Goal: Task Accomplishment & Management: Manage account settings

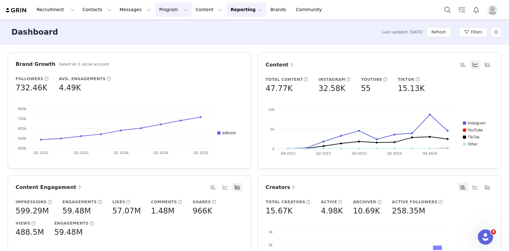
click at [155, 7] on button "Program Program" at bounding box center [173, 10] width 36 height 14
click at [148, 29] on p "Activations" at bounding box center [157, 28] width 24 height 7
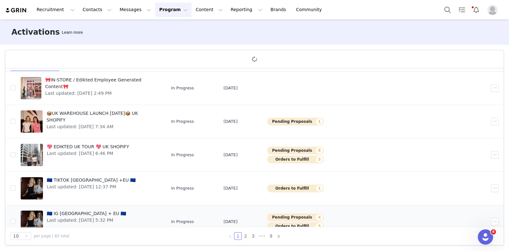
scroll to position [193, 0]
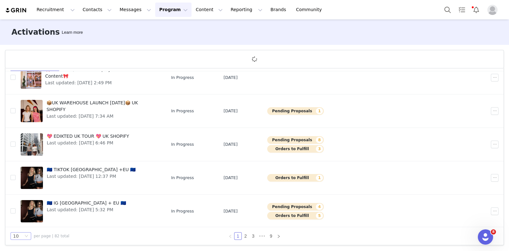
click at [18, 233] on div "10" at bounding box center [18, 236] width 10 height 7
click at [19, 223] on li "50" at bounding box center [20, 224] width 21 height 10
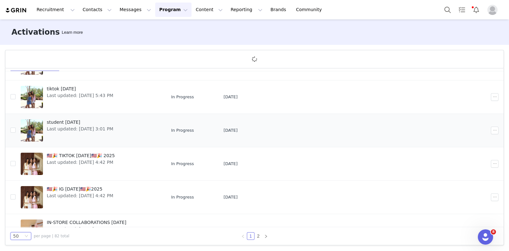
scroll to position [1527, 0]
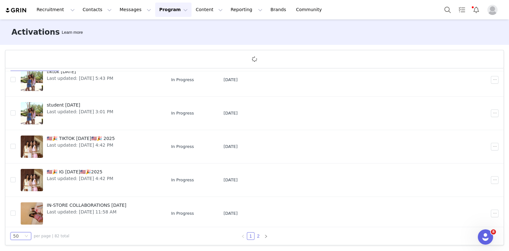
click at [255, 236] on link "2" at bounding box center [258, 236] width 7 height 7
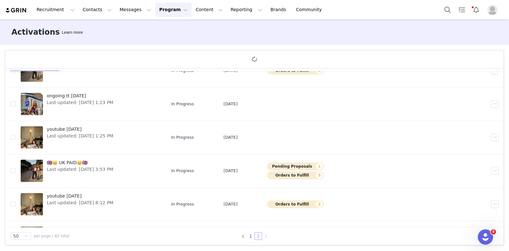
scroll to position [926, 0]
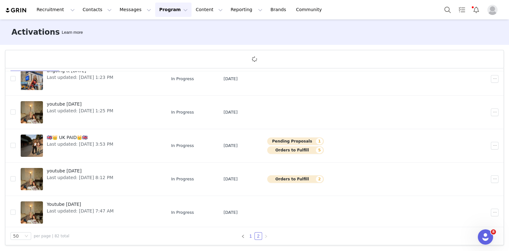
click at [248, 236] on link "1" at bounding box center [250, 236] width 7 height 7
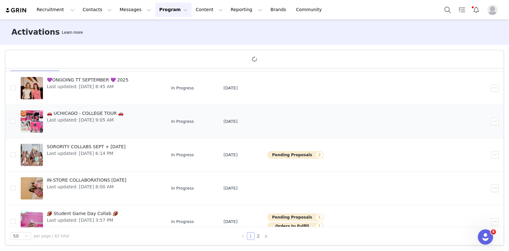
scroll to position [689, 0]
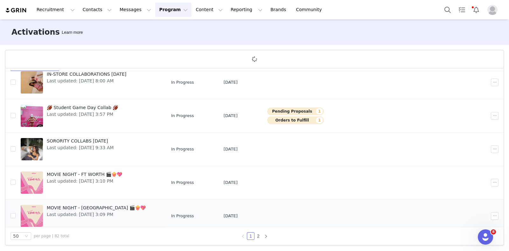
click at [124, 203] on link "MOVIE NIGHT - HOUSTON 🎬🍿💖 Last updated: Sep 4, 2025 3:09 PM" at bounding box center [91, 215] width 140 height 25
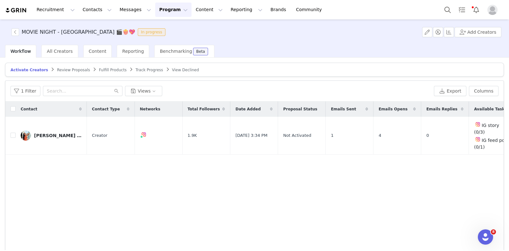
click at [136, 68] on span "Track Progress" at bounding box center [149, 70] width 27 height 4
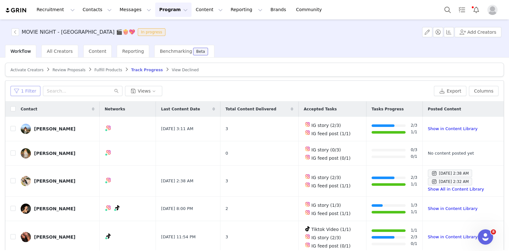
click at [23, 87] on button "1 Filter" at bounding box center [25, 91] width 30 height 10
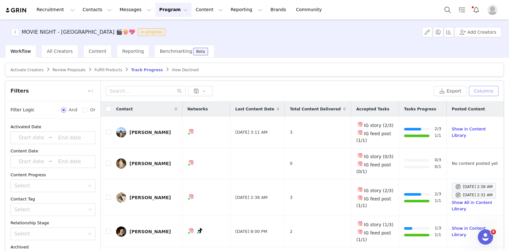
click at [486, 82] on div "Export Columns" at bounding box center [302, 91] width 403 height 21
click at [485, 88] on button "Columns" at bounding box center [484, 91] width 30 height 10
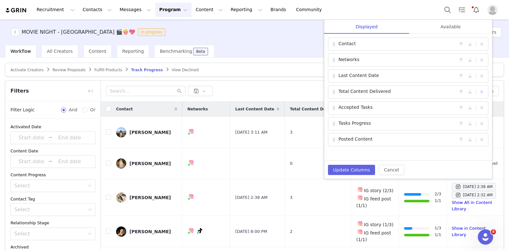
click at [481, 91] on button "button" at bounding box center [482, 92] width 8 height 8
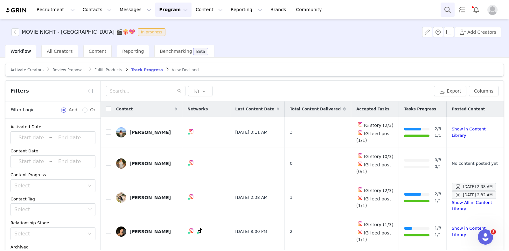
click at [445, 12] on button "Search" at bounding box center [448, 10] width 14 height 14
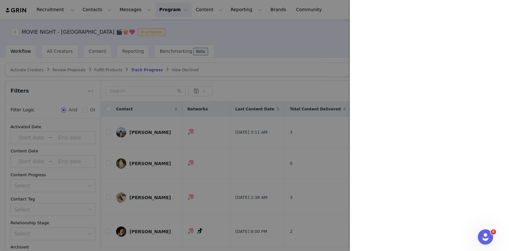
click at [251, 65] on div at bounding box center [254, 125] width 509 height 251
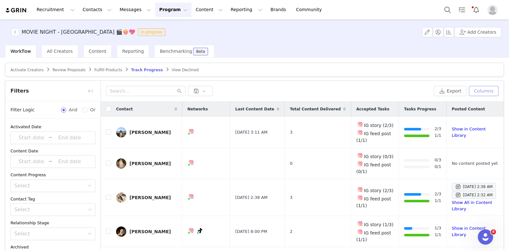
click at [485, 91] on button "Columns" at bounding box center [484, 91] width 30 height 10
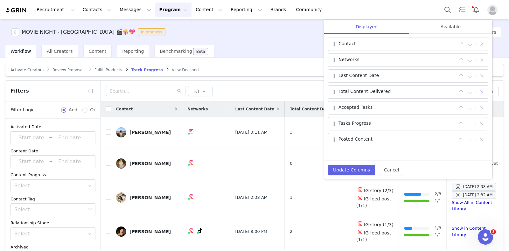
click at [481, 89] on button "button" at bounding box center [482, 92] width 8 height 8
click at [444, 23] on div "Available" at bounding box center [450, 27] width 83 height 14
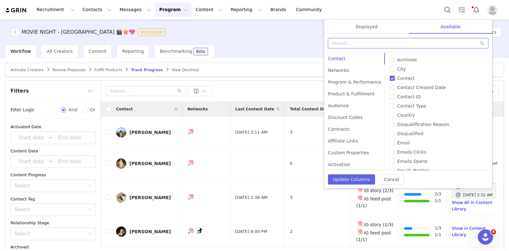
click at [394, 44] on input "text" at bounding box center [408, 43] width 160 height 10
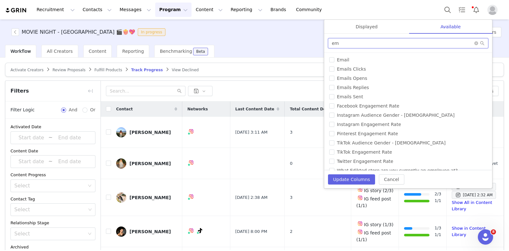
type input "em"
click at [345, 55] on div "# of Products Sent Accepted Tasks Age All Link Visits Archived Are you a colleg…" at bounding box center [408, 112] width 168 height 118
click at [345, 57] on label "Email" at bounding box center [408, 60] width 158 height 7
click at [334, 57] on input "Email" at bounding box center [331, 59] width 5 height 5
checkbox input "true"
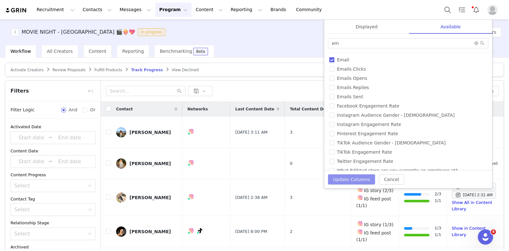
click at [353, 182] on button "Update Columns" at bounding box center [351, 179] width 47 height 10
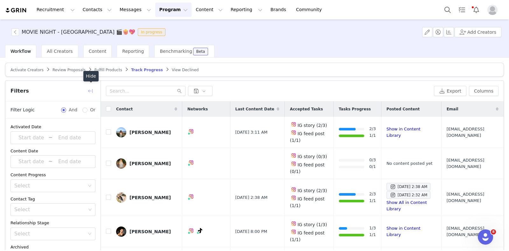
click at [91, 92] on button "button" at bounding box center [90, 91] width 10 height 10
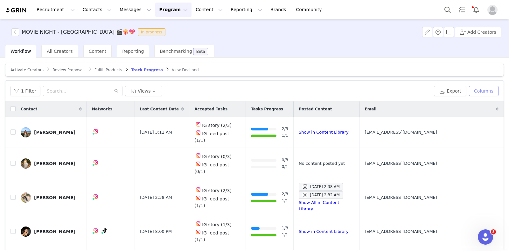
click at [477, 88] on button "Columns" at bounding box center [484, 91] width 30 height 10
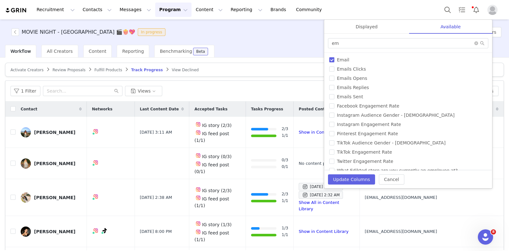
click at [414, 37] on div "em" at bounding box center [408, 43] width 168 height 19
click at [414, 46] on input "em" at bounding box center [408, 43] width 160 height 10
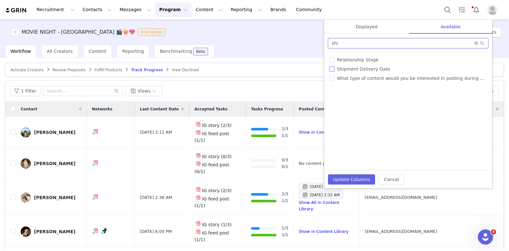
type input "shi"
click at [373, 72] on span "Shipment Delivery Date" at bounding box center [363, 68] width 59 height 5
click at [334, 72] on input "Shipment Delivery Date" at bounding box center [331, 68] width 5 height 5
checkbox input "true"
click at [356, 28] on div "Displayed" at bounding box center [366, 27] width 85 height 14
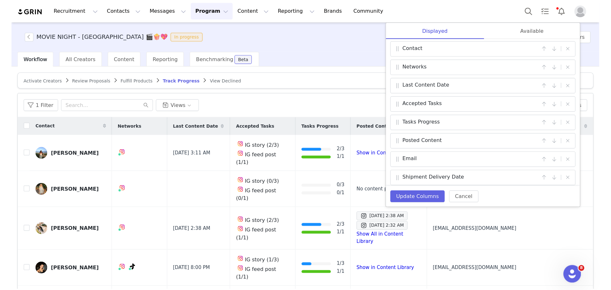
scroll to position [4, 0]
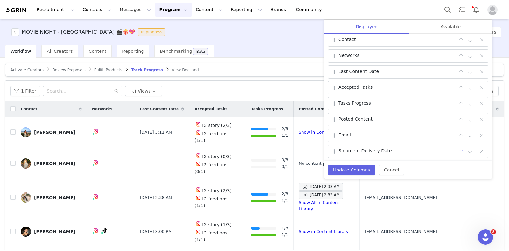
click at [457, 150] on button "button" at bounding box center [461, 152] width 8 height 8
click at [349, 171] on button "Update Columns" at bounding box center [351, 170] width 47 height 10
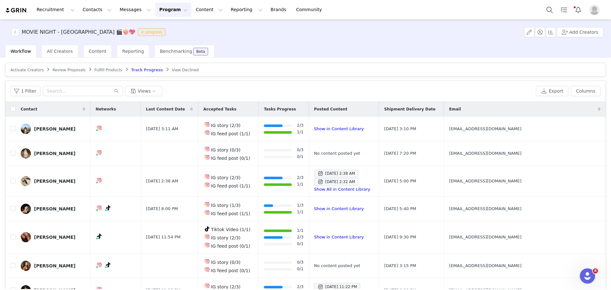
drag, startPoint x: 757, startPoint y: 2, endPoint x: 387, endPoint y: 66, distance: 376.5
click at [387, 66] on article "Activate Creators Review Proposals Fulfill Products Track Progress View Declined" at bounding box center [305, 70] width 601 height 14
click at [35, 127] on div "[PERSON_NAME]" at bounding box center [54, 128] width 41 height 5
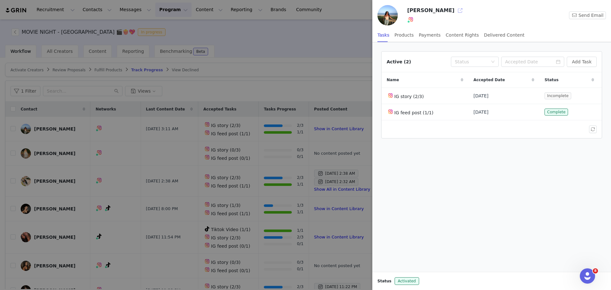
click at [459, 10] on button "button" at bounding box center [460, 10] width 10 height 10
click at [197, 70] on div at bounding box center [305, 145] width 611 height 290
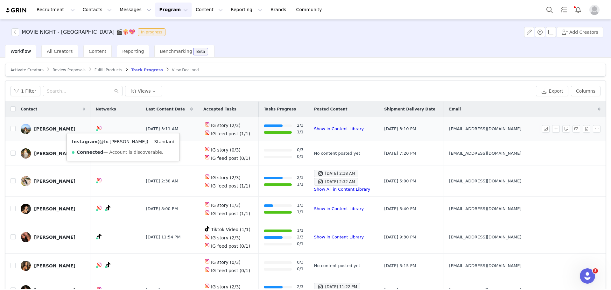
click at [116, 140] on link "@tx.anisha" at bounding box center [122, 141] width 47 height 5
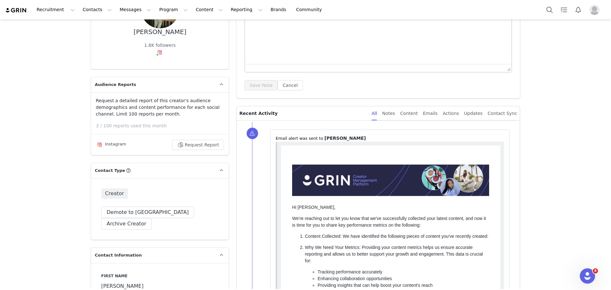
scroll to position [212, 0]
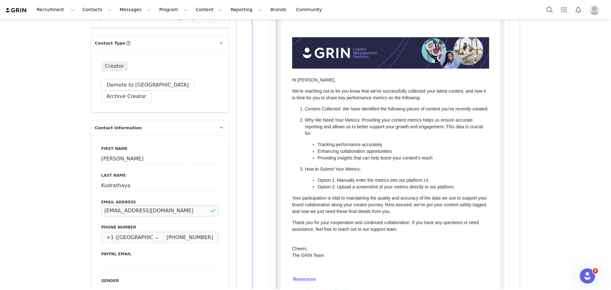
click at [178, 205] on input "[EMAIL_ADDRESS][DOMAIN_NAME]" at bounding box center [159, 210] width 117 height 11
click at [152, 91] on button "Archive Creator" at bounding box center [126, 96] width 51 height 11
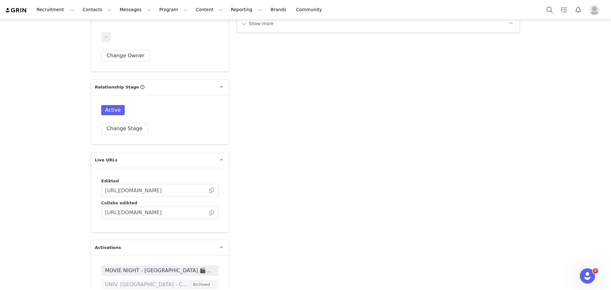
scroll to position [1612, 0]
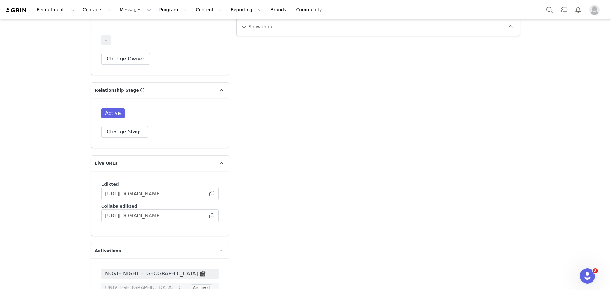
click at [118, 108] on div "Active Change Stage" at bounding box center [159, 122] width 117 height 29
click at [120, 126] on button "Change Stage" at bounding box center [124, 131] width 47 height 11
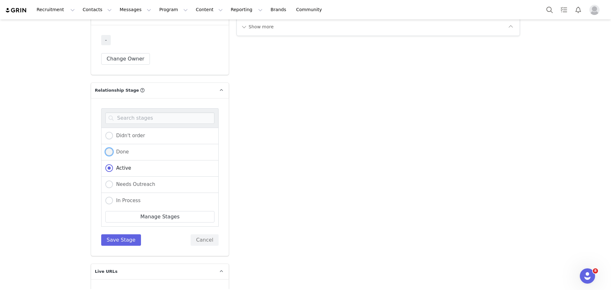
click at [114, 149] on span "Done" at bounding box center [121, 152] width 16 height 6
click at [113, 148] on input "Done" at bounding box center [109, 152] width 8 height 8
radio input "true"
radio input "false"
click at [121, 234] on button "Save Stage" at bounding box center [121, 239] width 40 height 11
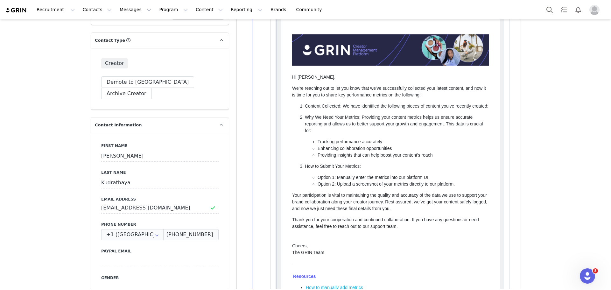
scroll to position [127, 0]
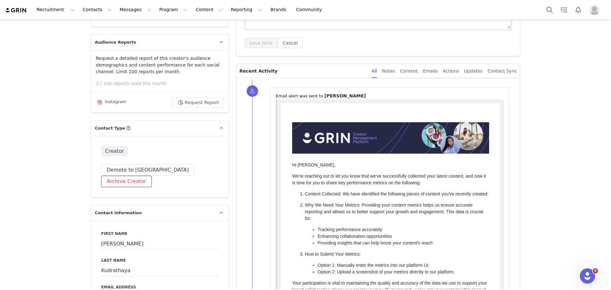
click at [152, 176] on button "Archive Creator" at bounding box center [126, 181] width 51 height 11
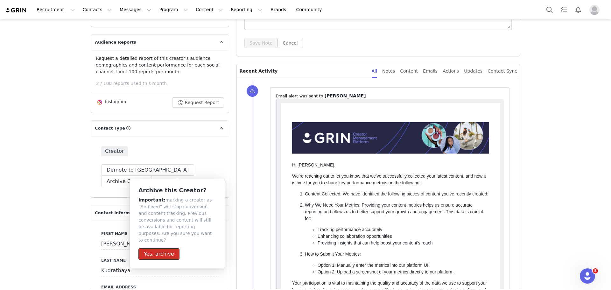
click at [157, 248] on button "Yes, archive" at bounding box center [158, 253] width 41 height 11
